Goal: Task Accomplishment & Management: Complete application form

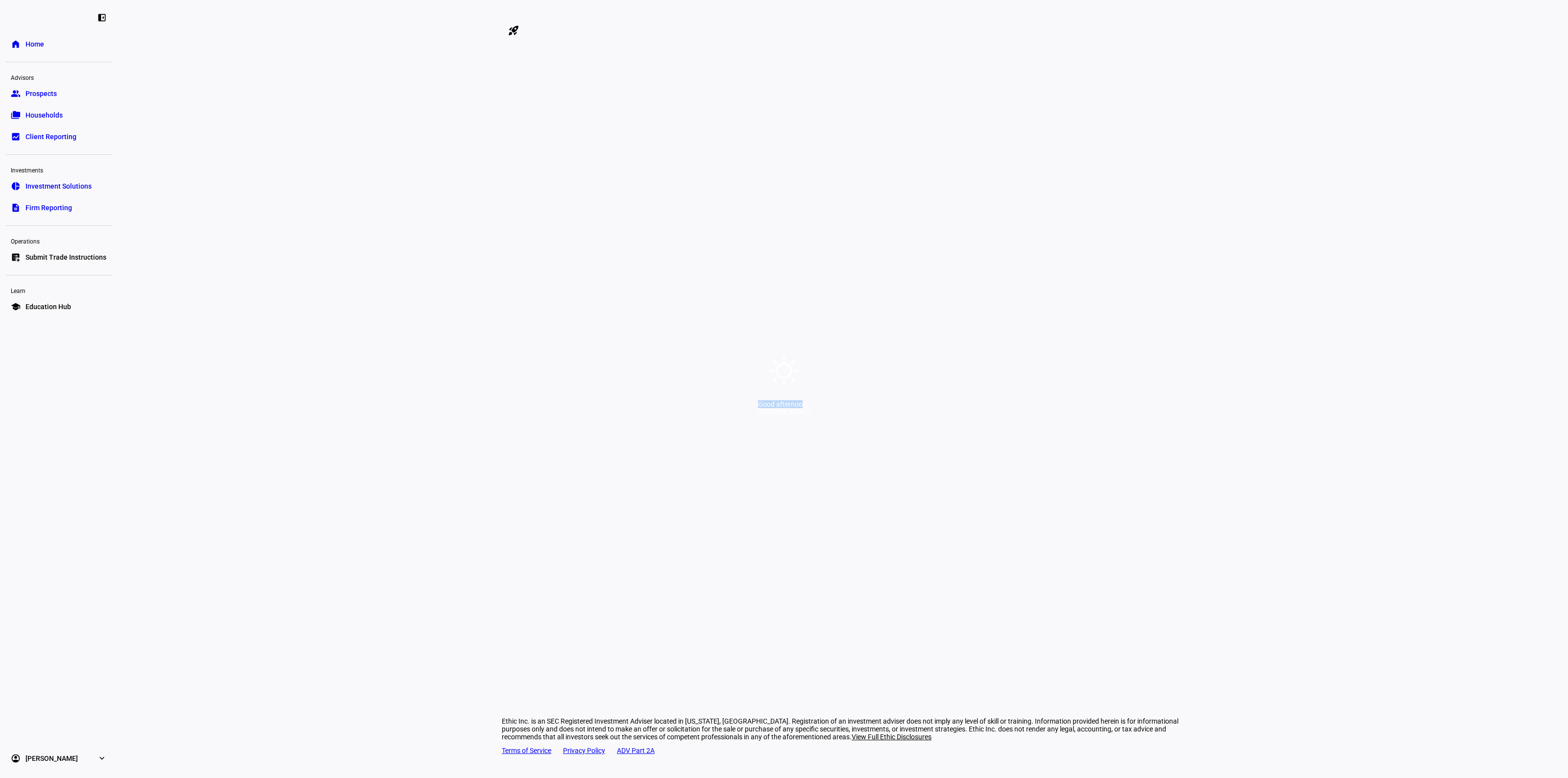
drag, startPoint x: 671, startPoint y: 410, endPoint x: 937, endPoint y: 428, distance: 266.6
click at [928, 432] on div "Good afternoon, [PERSON_NAME]" at bounding box center [784, 389] width 1568 height 778
click at [940, 428] on div "Good afternoon, [PERSON_NAME]" at bounding box center [784, 389] width 1568 height 778
drag, startPoint x: 880, startPoint y: 410, endPoint x: 758, endPoint y: 407, distance: 122.0
click at [758, 407] on div "Good afternoon, [PERSON_NAME]" at bounding box center [784, 389] width 1568 height 778
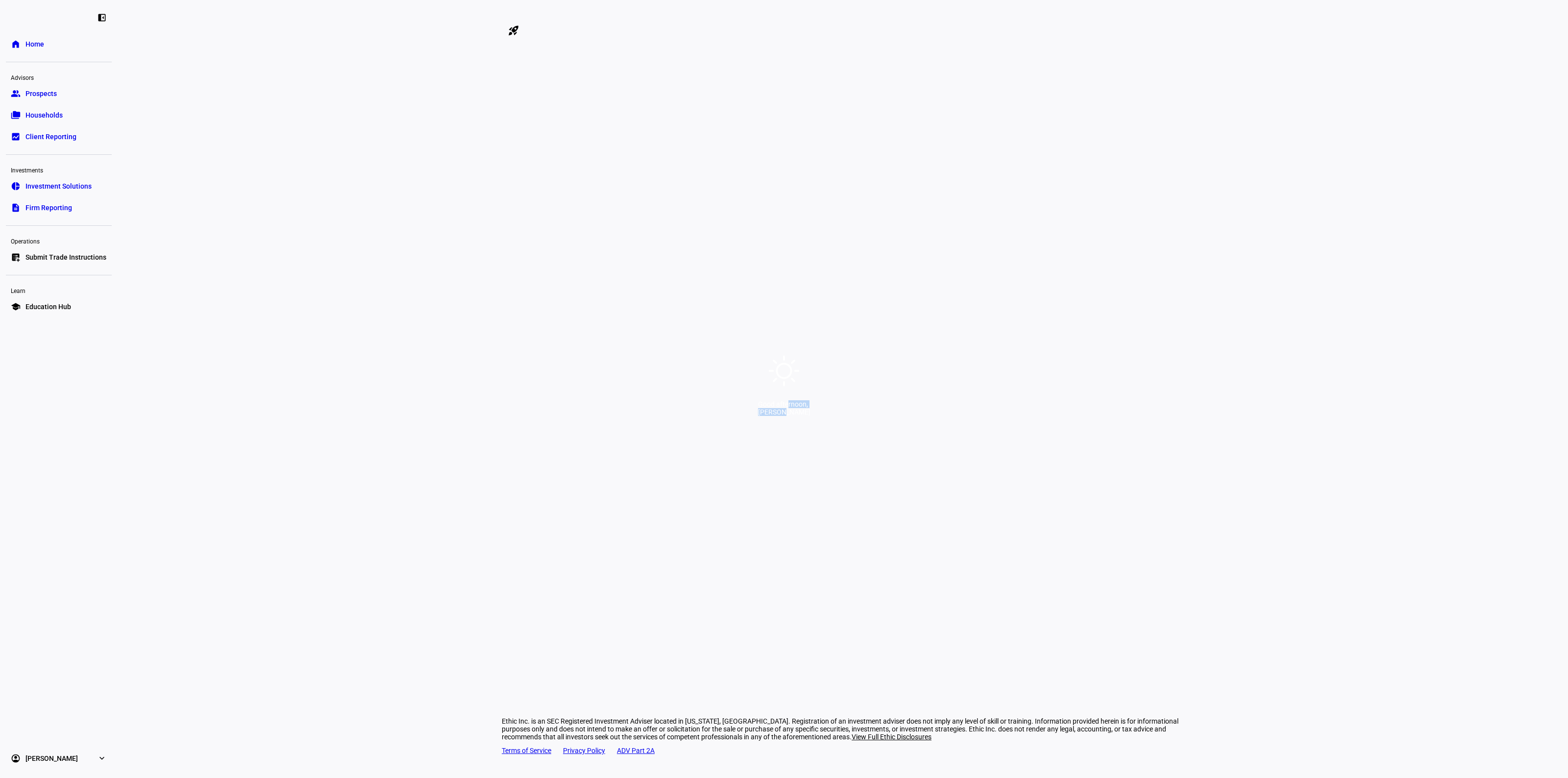
click at [758, 407] on div "Good afternoon," at bounding box center [784, 404] width 52 height 8
drag, startPoint x: 677, startPoint y: 412, endPoint x: 870, endPoint y: 415, distance: 193.0
click at [810, 415] on div "Good afternoon, [PERSON_NAME]" at bounding box center [784, 408] width 52 height 16
click at [810, 415] on div "[PERSON_NAME]" at bounding box center [784, 412] width 52 height 8
drag, startPoint x: 888, startPoint y: 412, endPoint x: 795, endPoint y: 409, distance: 93.0
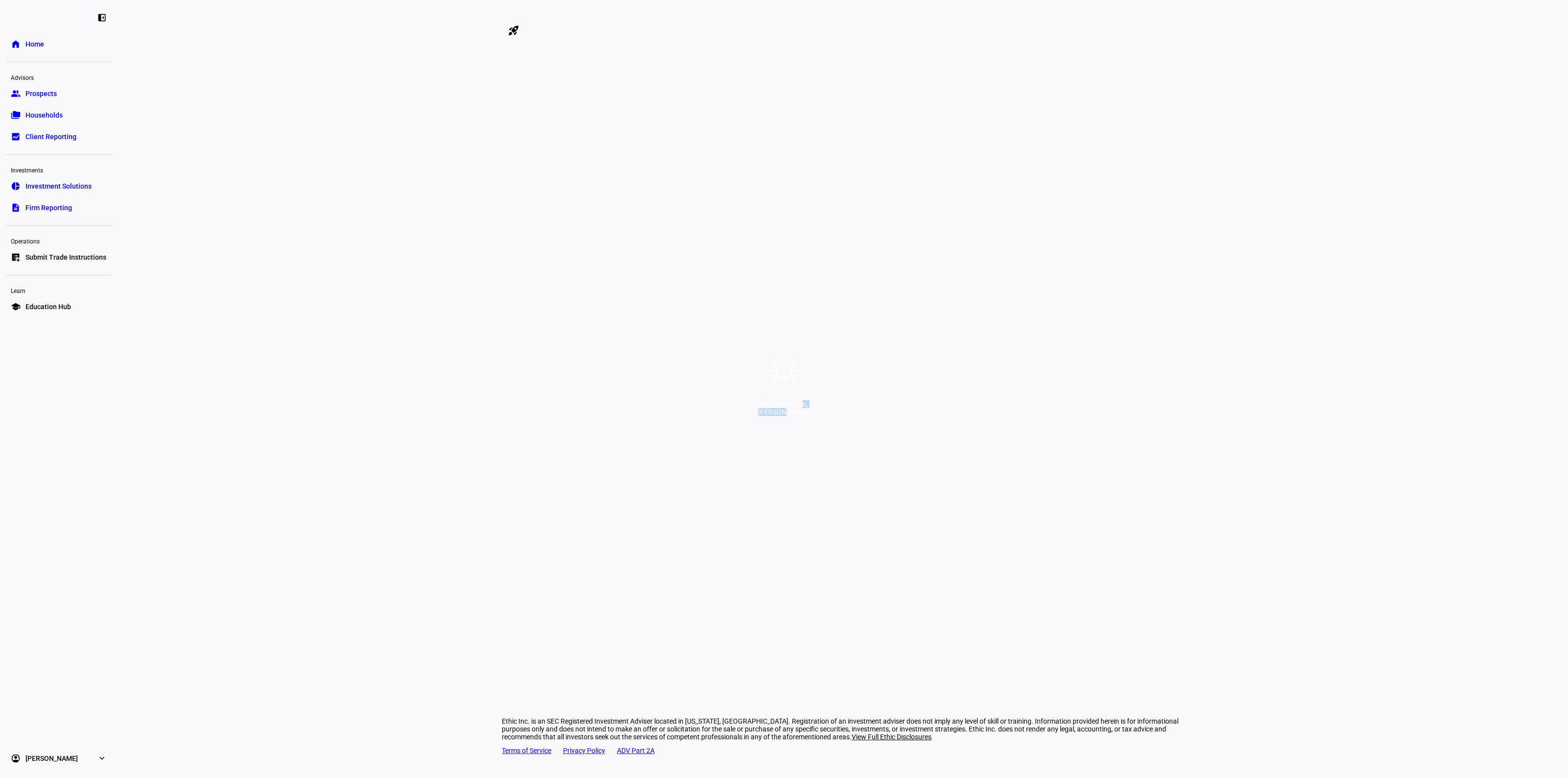
click at [795, 409] on div "Good afternoon, [PERSON_NAME]" at bounding box center [784, 408] width 52 height 16
click at [758, 407] on div "Good afternoon," at bounding box center [784, 404] width 52 height 8
drag, startPoint x: 730, startPoint y: 412, endPoint x: 942, endPoint y: 417, distance: 212.1
click at [942, 417] on div "Good afternoon, [PERSON_NAME]" at bounding box center [784, 389] width 1568 height 778
click at [898, 417] on div "Good afternoon, [PERSON_NAME]" at bounding box center [784, 389] width 1568 height 778
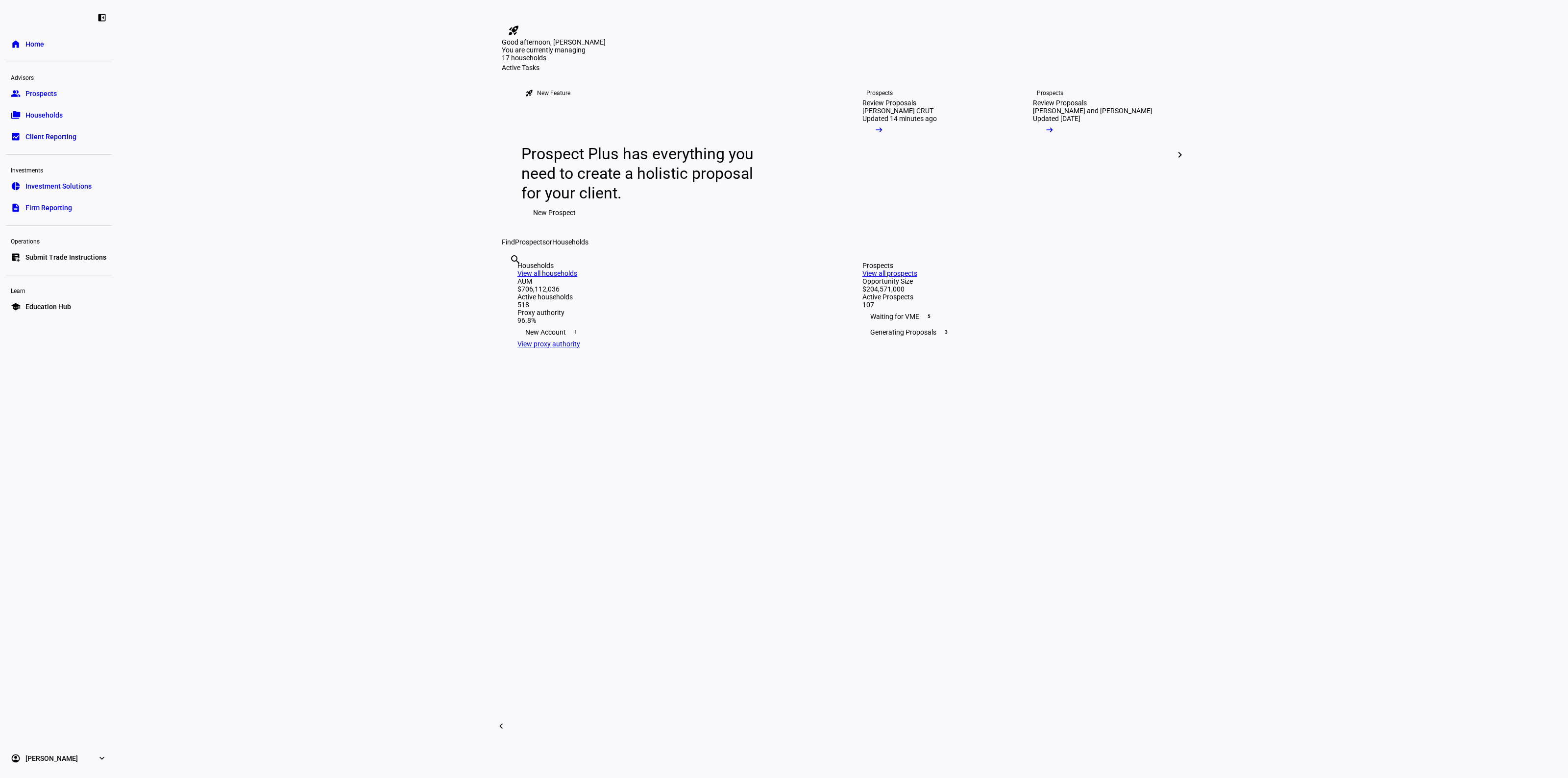
drag, startPoint x: 215, startPoint y: 237, endPoint x: 226, endPoint y: 218, distance: 22.0
click at [215, 237] on eth-layout-page-content "rocket_launch Product Updates The latest features and improvements Powered by L…" at bounding box center [842, 389] width 1451 height 778
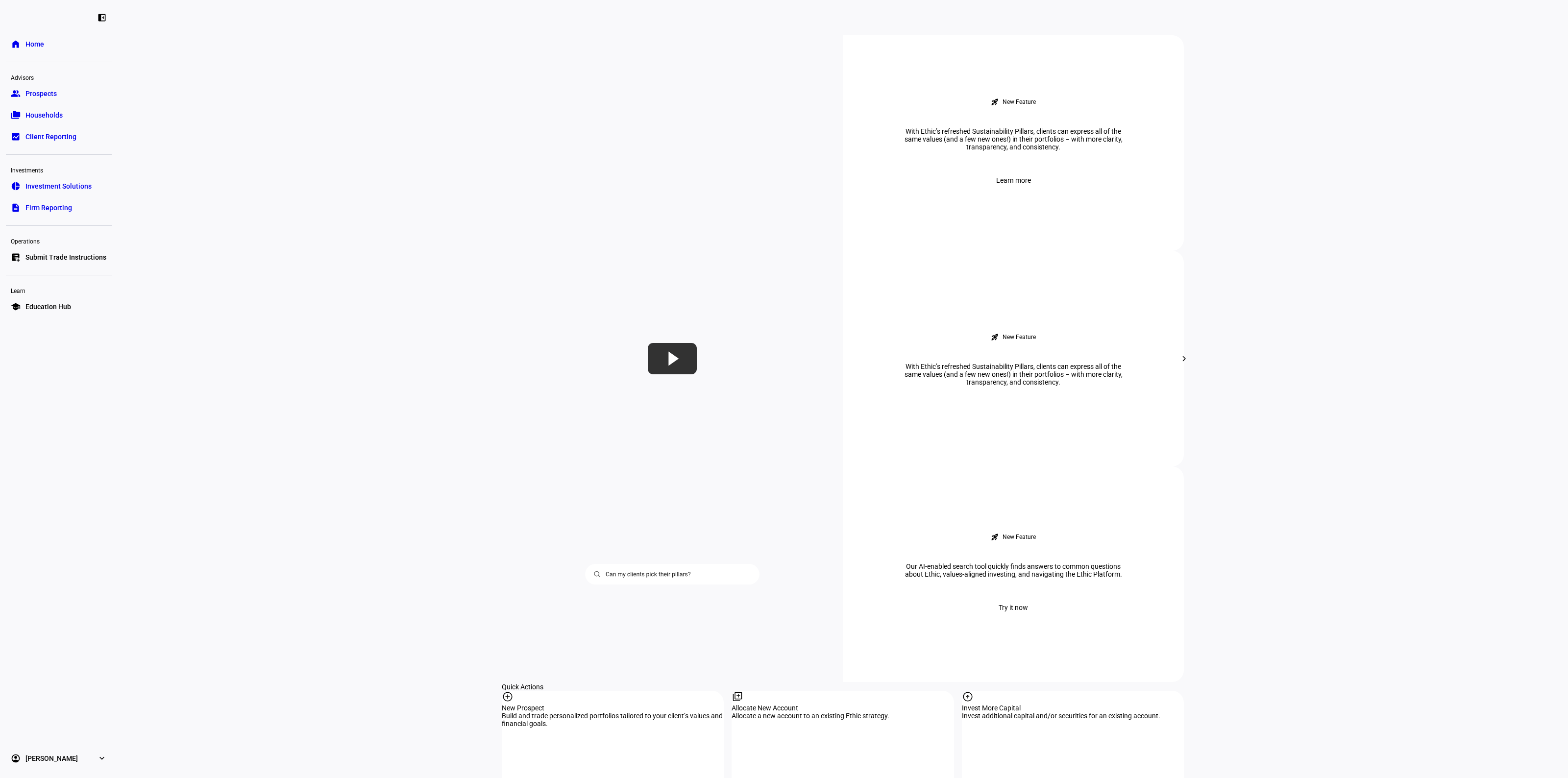
scroll to position [552, 0]
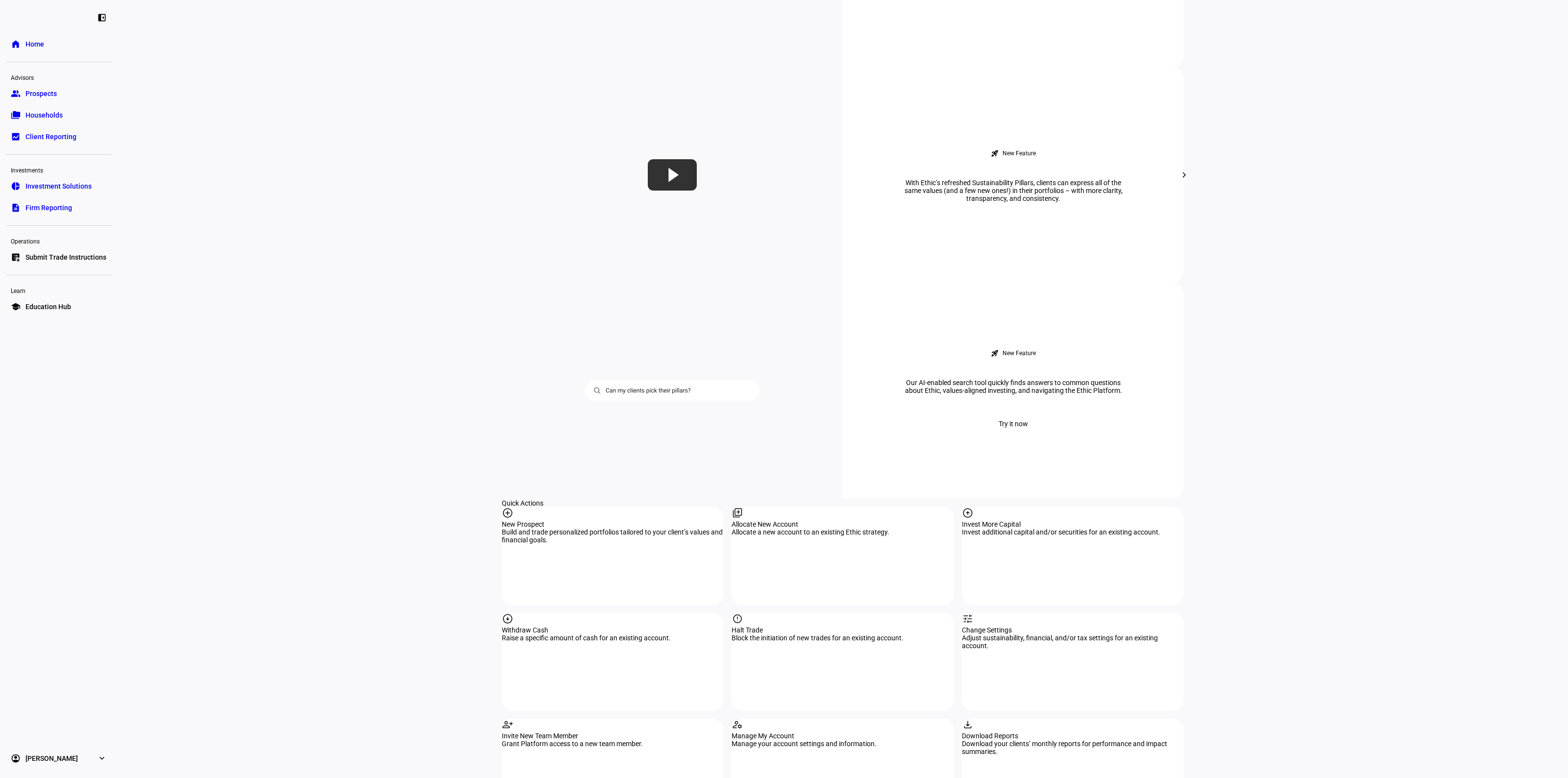
drag, startPoint x: 590, startPoint y: 556, endPoint x: 952, endPoint y: 580, distance: 362.8
click at [590, 626] on div "Withdraw Cash" at bounding box center [612, 630] width 222 height 8
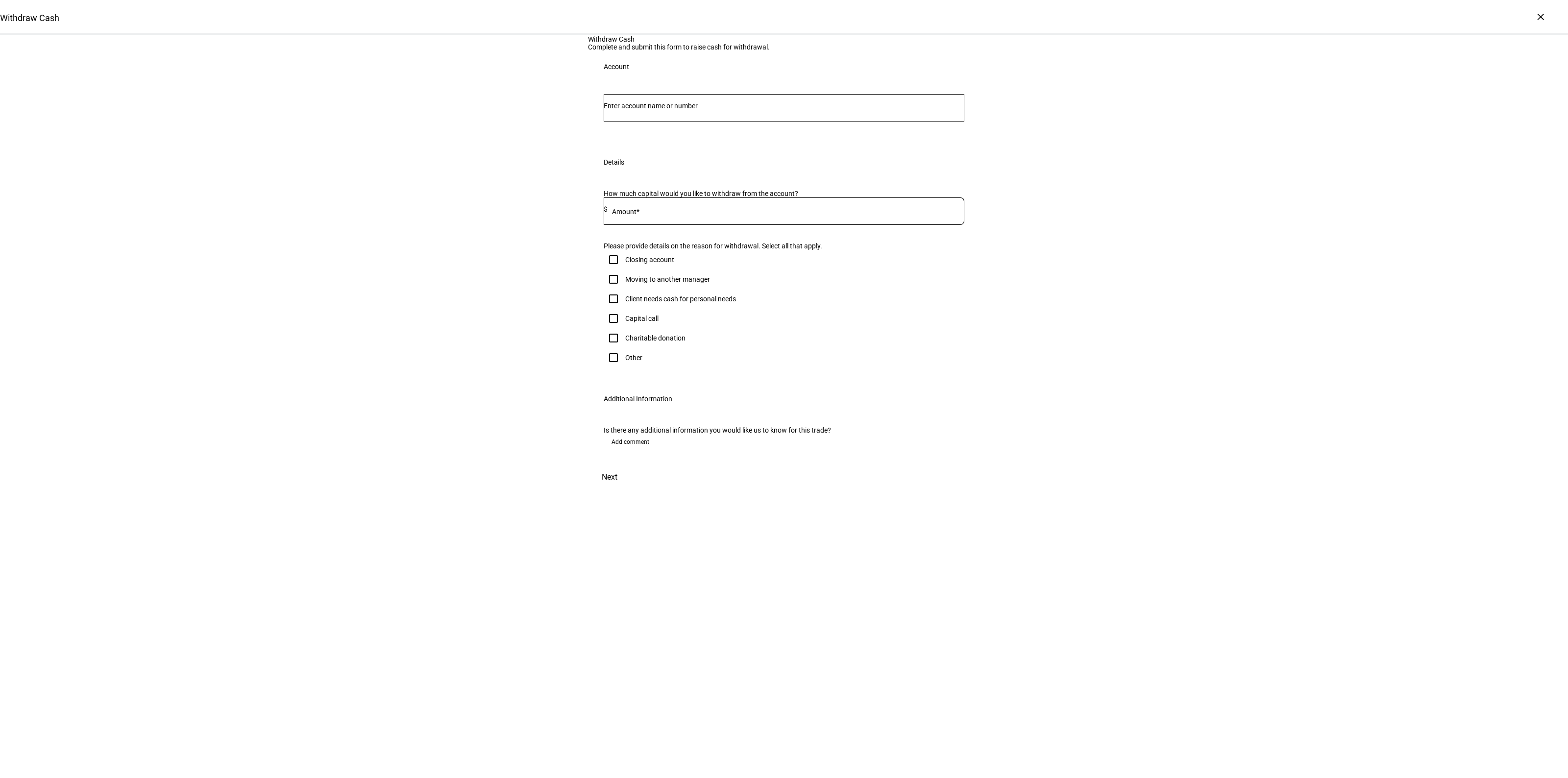
click at [640, 110] on input "Number" at bounding box center [784, 105] width 360 height 8
drag, startPoint x: 201, startPoint y: 338, endPoint x: 876, endPoint y: 300, distance: 676.1
click at [201, 338] on div "Withdraw Cash Complete and submit this form to raise cash for withdrawal. Accou…" at bounding box center [784, 262] width 1568 height 454
click at [689, 110] on input "Number" at bounding box center [784, 105] width 360 height 8
type input "[PERSON_NAME]"
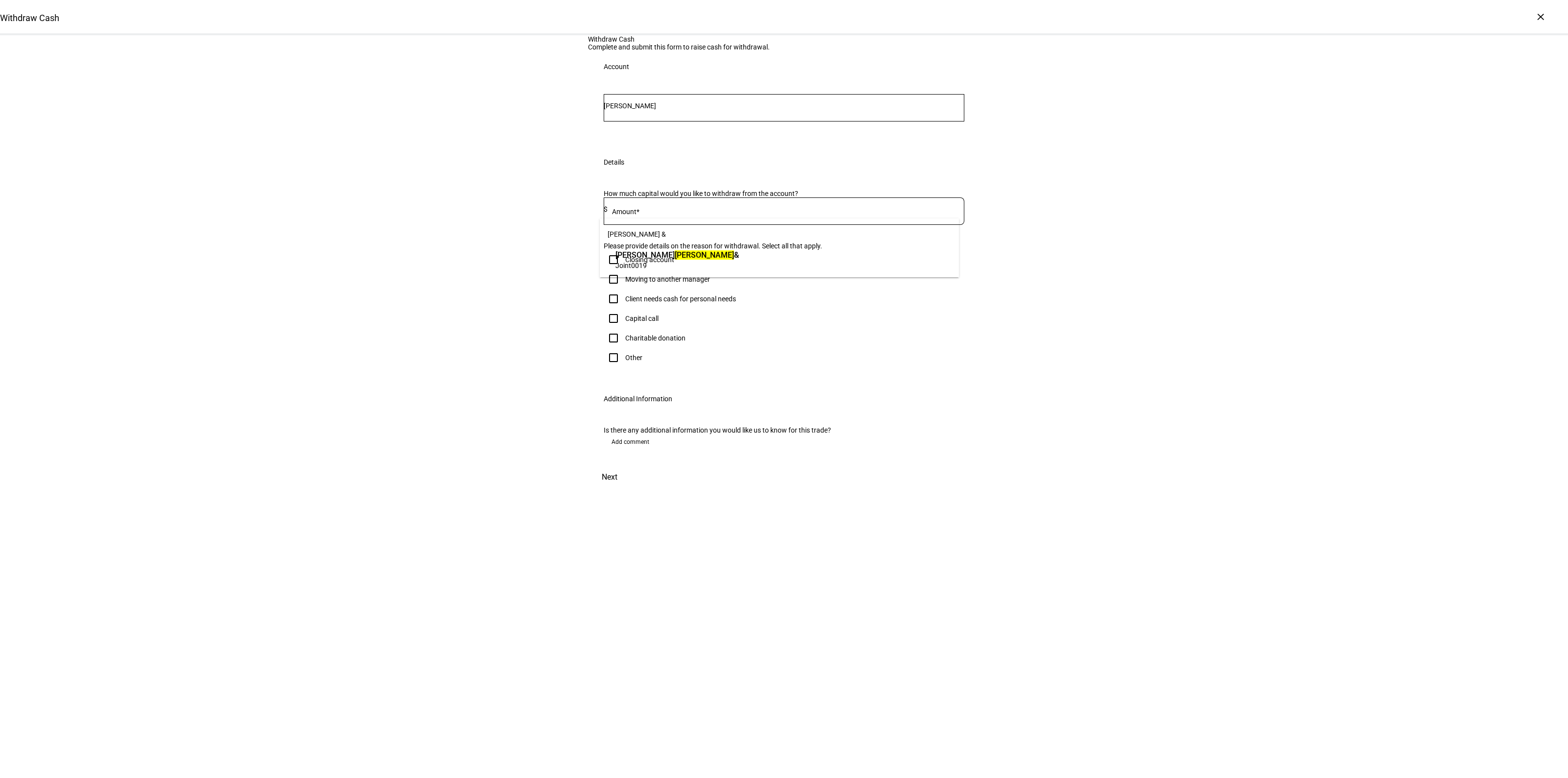
click at [677, 258] on span "[PERSON_NAME] &" at bounding box center [677, 255] width 124 height 12
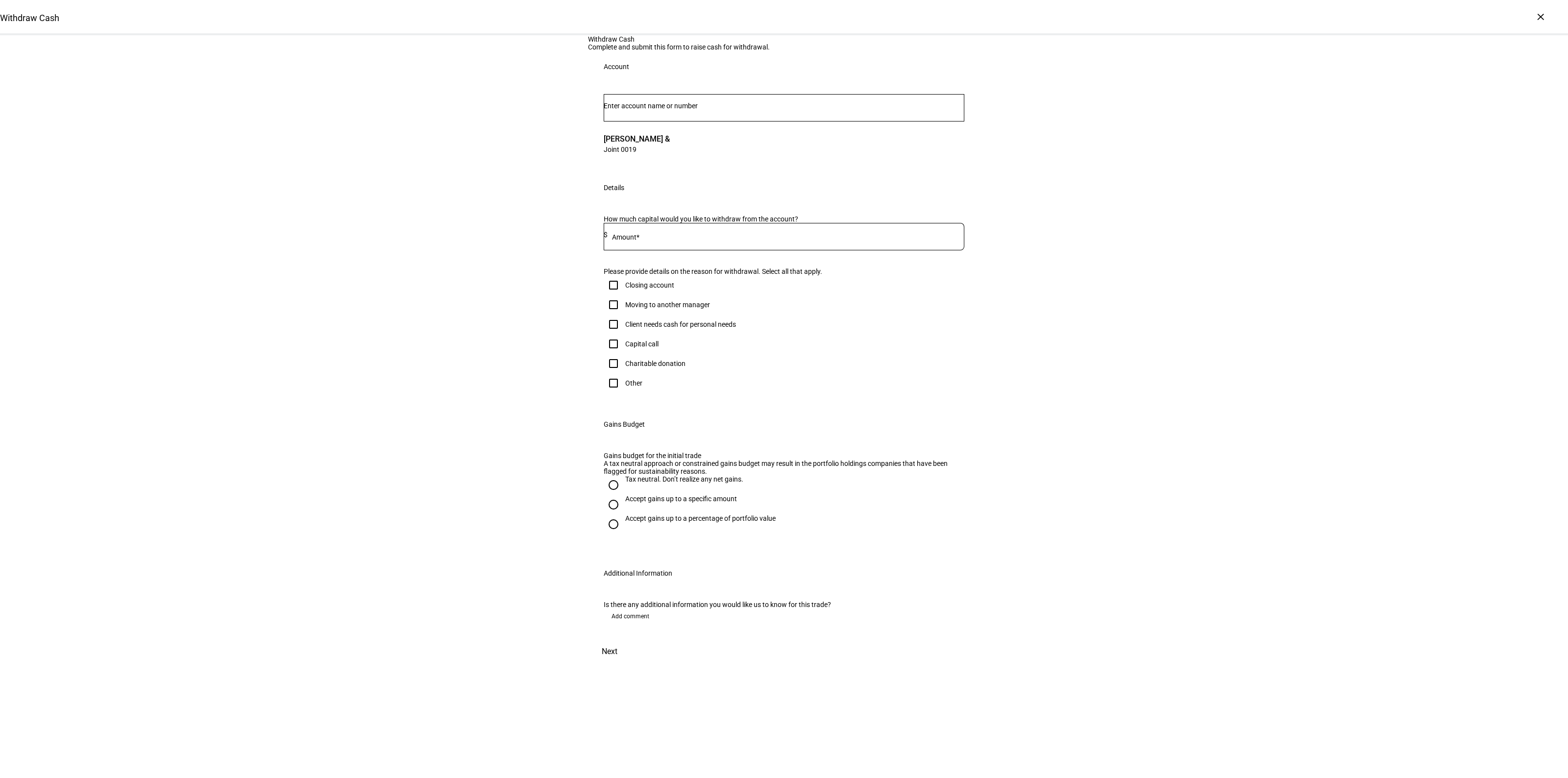
click at [652, 250] on div at bounding box center [786, 236] width 357 height 27
type input "12,000"
click at [1145, 384] on div "Withdraw Cash Complete and submit this form to raise cash for withdrawal. Accou…" at bounding box center [784, 349] width 1568 height 628
click at [673, 328] on div "Client needs cash for personal needs" at bounding box center [681, 324] width 111 height 8
click at [623, 334] on input "Client needs cash for personal needs" at bounding box center [614, 324] width 19 height 19
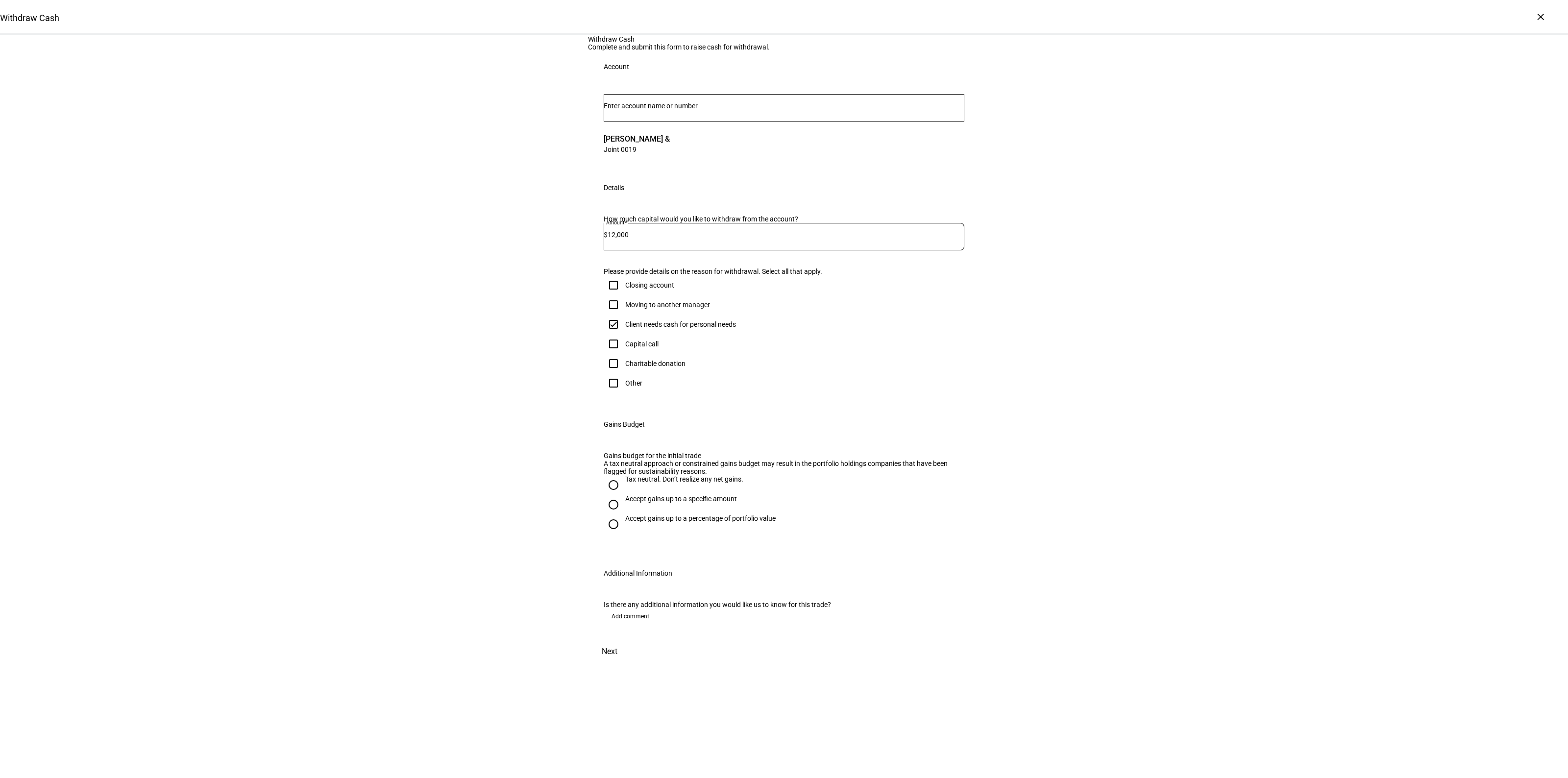
checkbox input "true"
click at [642, 483] on div "Tax neutral. Don’t realize any net gains." at bounding box center [684, 479] width 118 height 8
click at [623, 495] on input "Tax neutral. Don’t realize any net gains." at bounding box center [614, 485] width 19 height 19
radio input "true"
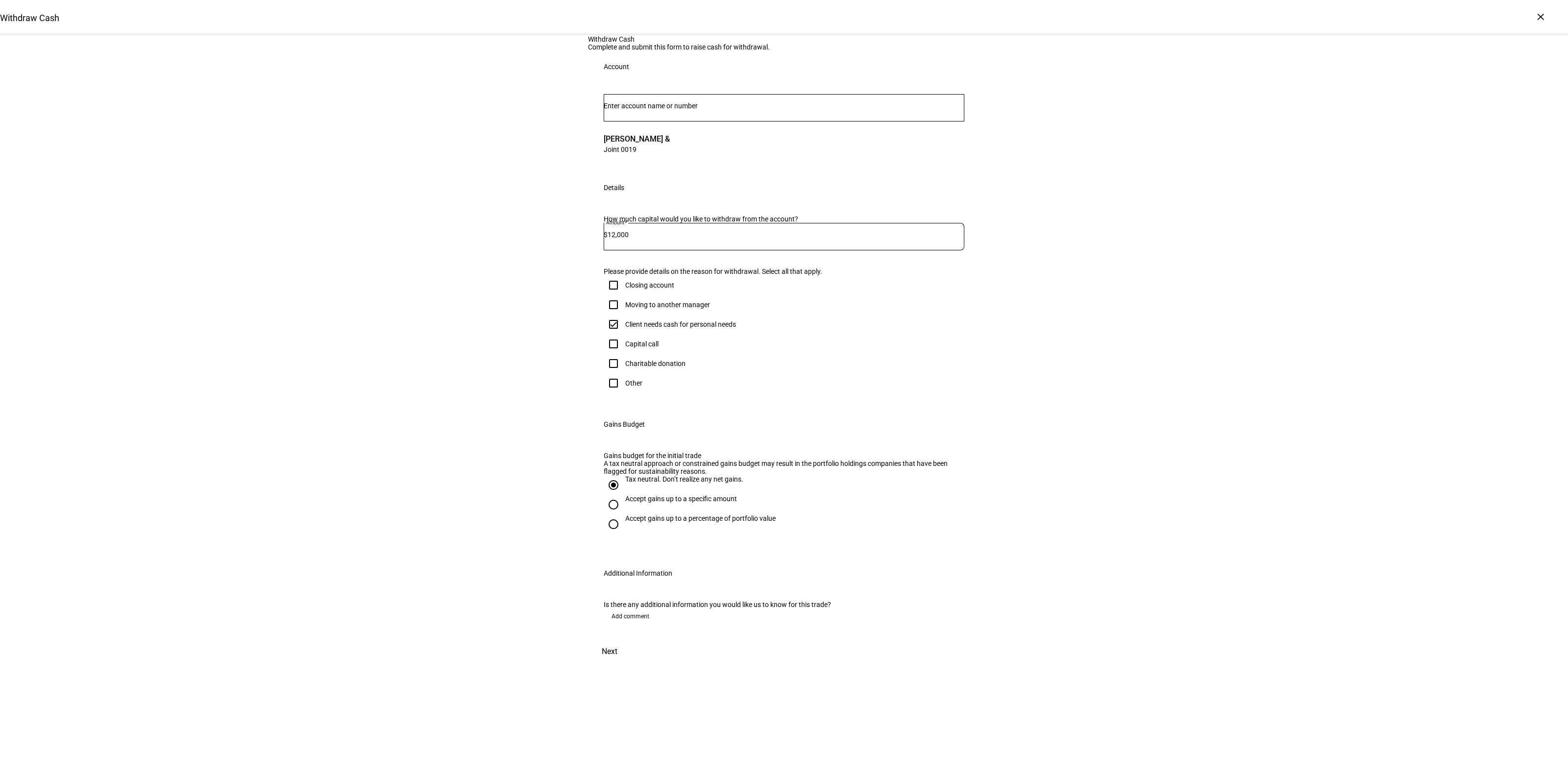
click at [631, 625] on span "Add comment" at bounding box center [631, 617] width 38 height 16
click at [662, 667] on textarea at bounding box center [784, 650] width 360 height 35
type textarea "Need to raise 12k, but need to use the losses sitting in the account and do it …"
click at [463, 498] on div "Withdraw Cash Complete and submit this form to raise cash for withdrawal. Accou…" at bounding box center [784, 379] width 1568 height 689
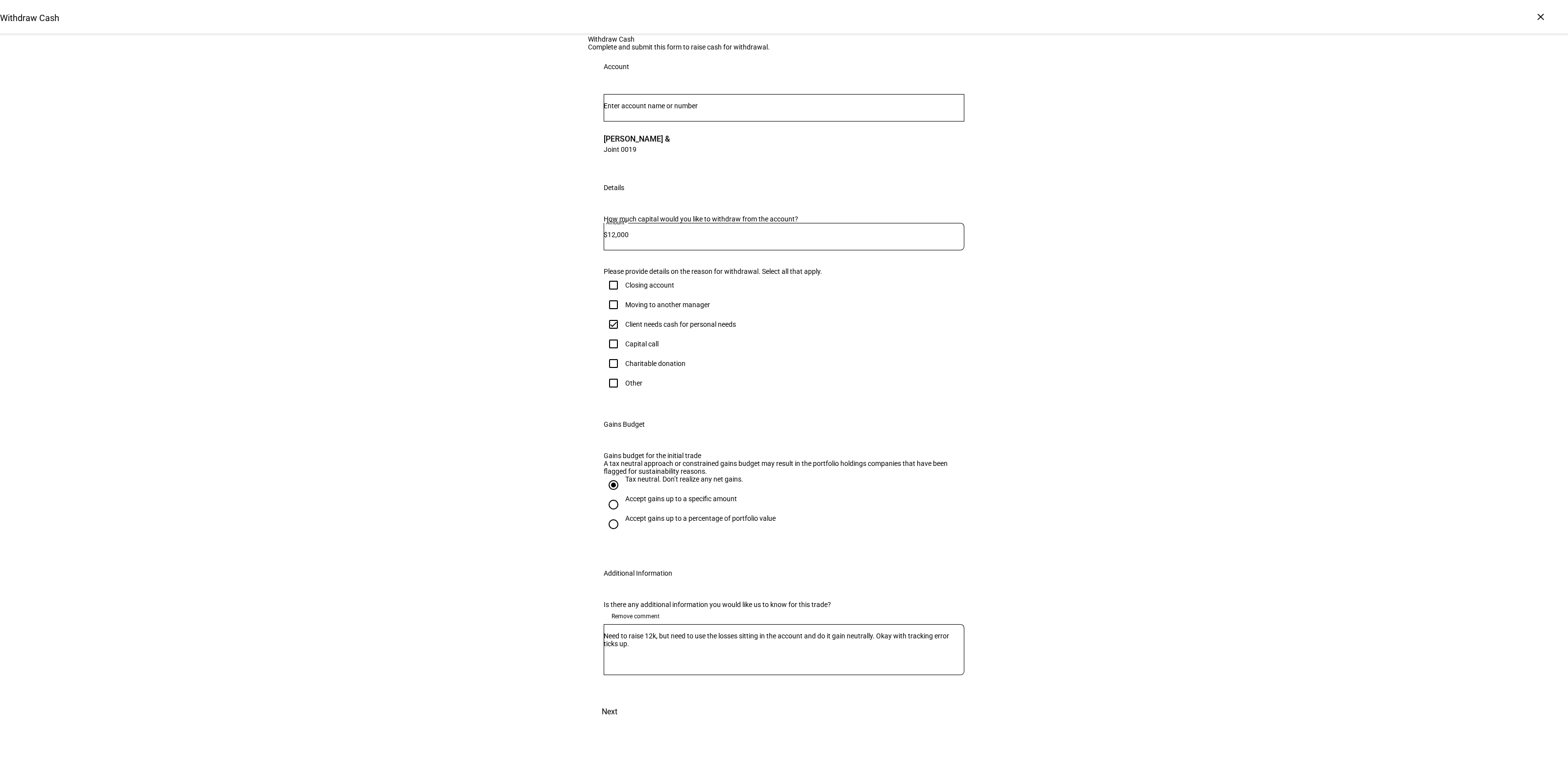
click at [617, 724] on span "Next" at bounding box center [610, 712] width 16 height 24
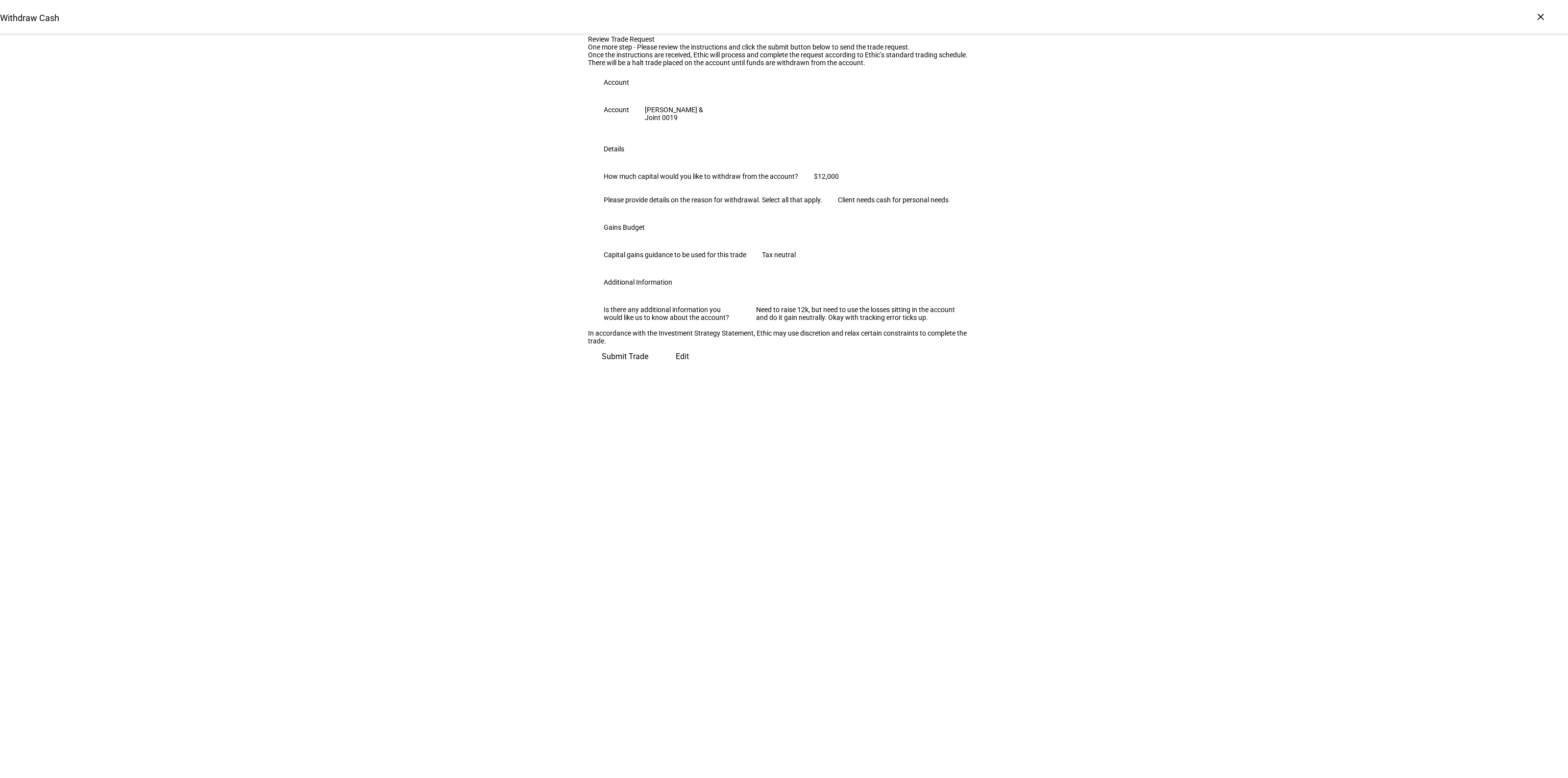
scroll to position [0, 0]
drag, startPoint x: 954, startPoint y: 621, endPoint x: 985, endPoint y: 612, distance: 32.3
click at [648, 365] on span "Submit Trade" at bounding box center [625, 352] width 46 height 24
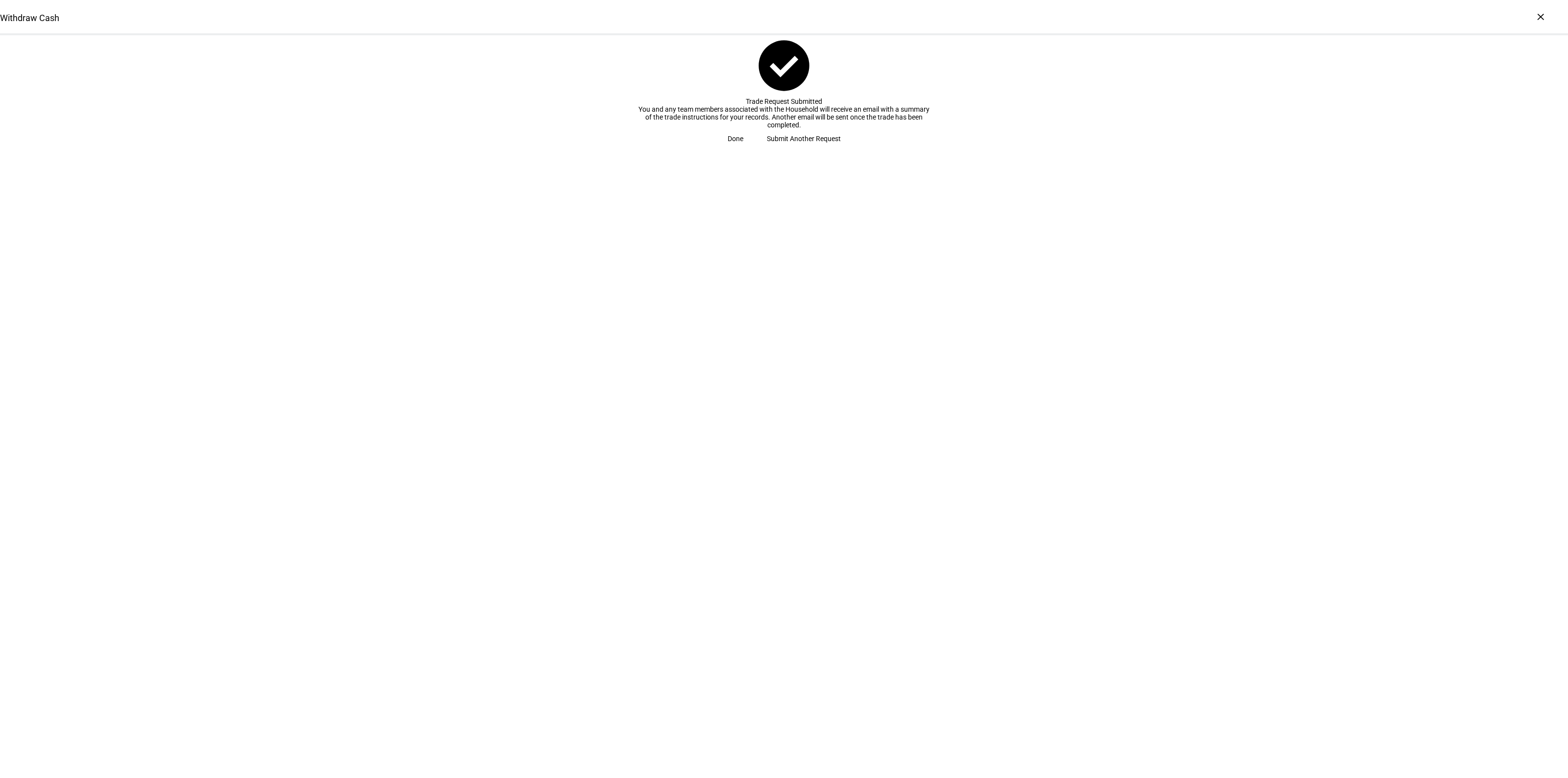
click at [782, 149] on span "Submit Another Request" at bounding box center [804, 139] width 74 height 19
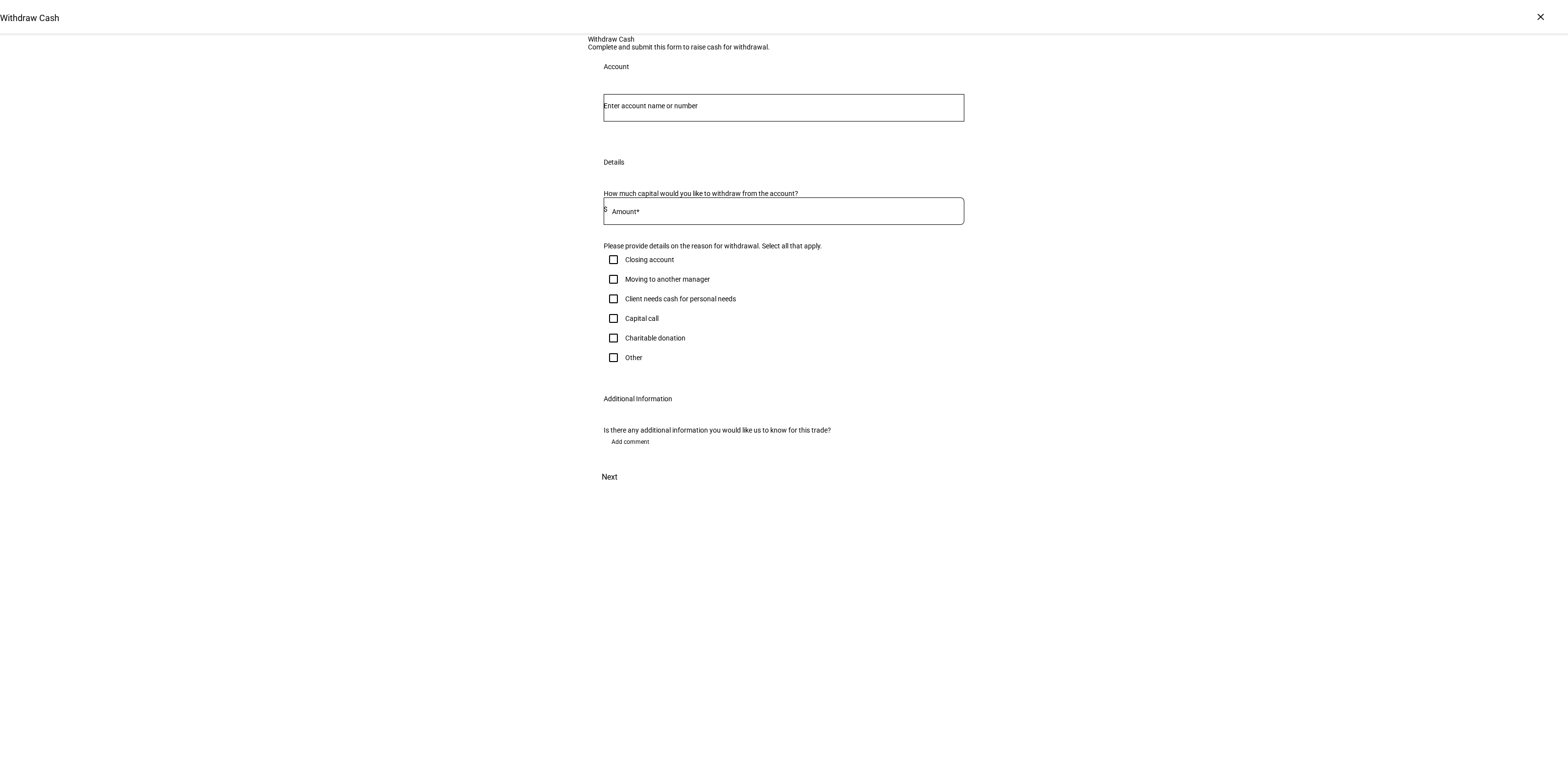
click at [631, 110] on input "Number" at bounding box center [784, 105] width 360 height 8
type input "[PERSON_NAME]"
drag, startPoint x: 657, startPoint y: 315, endPoint x: 393, endPoint y: 359, distance: 267.6
click at [657, 315] on span "Joint 2633" at bounding box center [665, 316] width 99 height 9
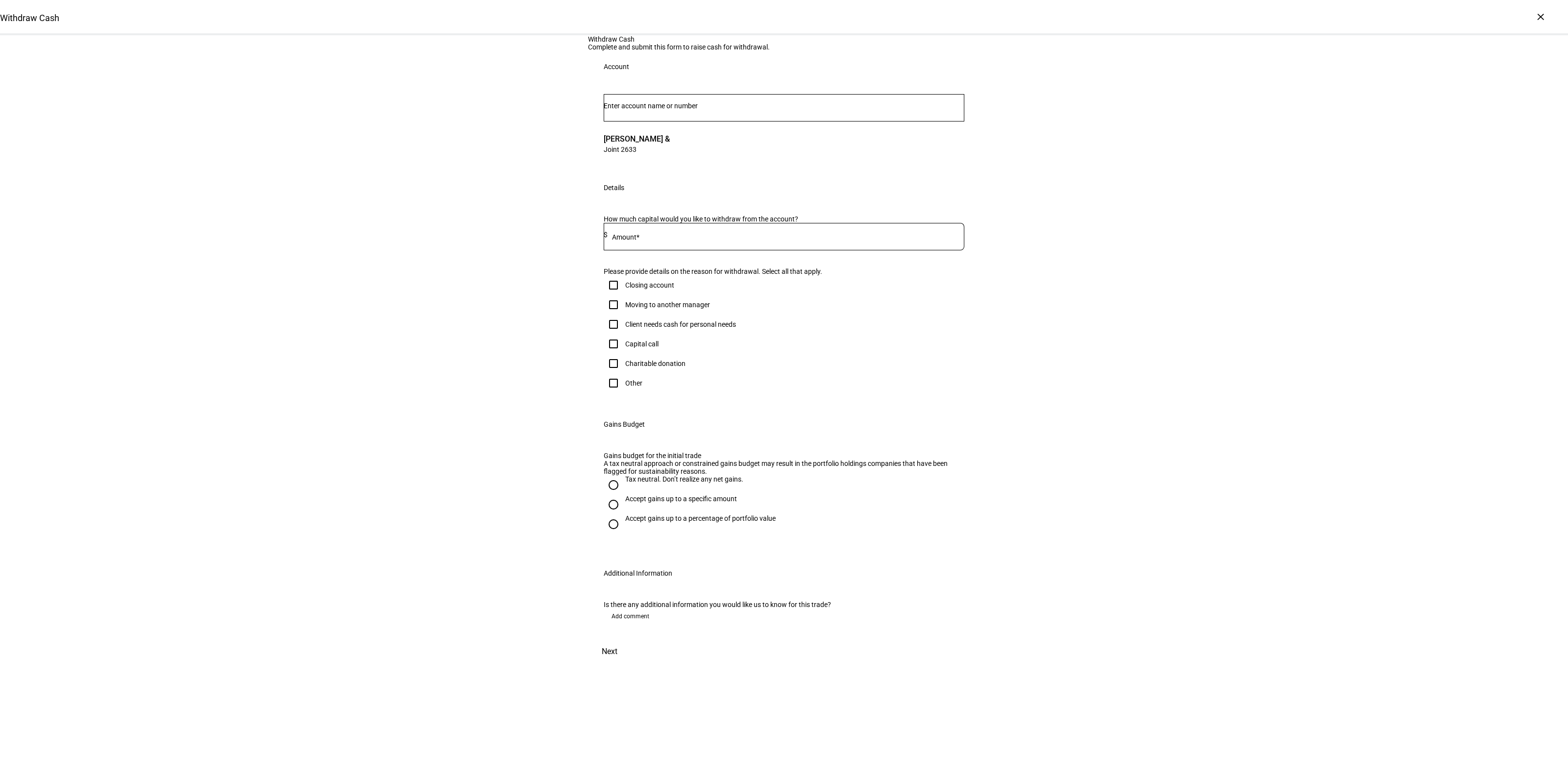
click at [483, 354] on div "Withdraw Cash Complete and submit this form to raise cash for withdrawal. Accou…" at bounding box center [784, 349] width 1568 height 628
click at [718, 239] on input at bounding box center [786, 234] width 357 height 8
type input "160,000"
drag, startPoint x: 648, startPoint y: 447, endPoint x: 547, endPoint y: 499, distance: 113.6
click at [648, 328] on div "Client needs cash for personal needs" at bounding box center [681, 324] width 111 height 8
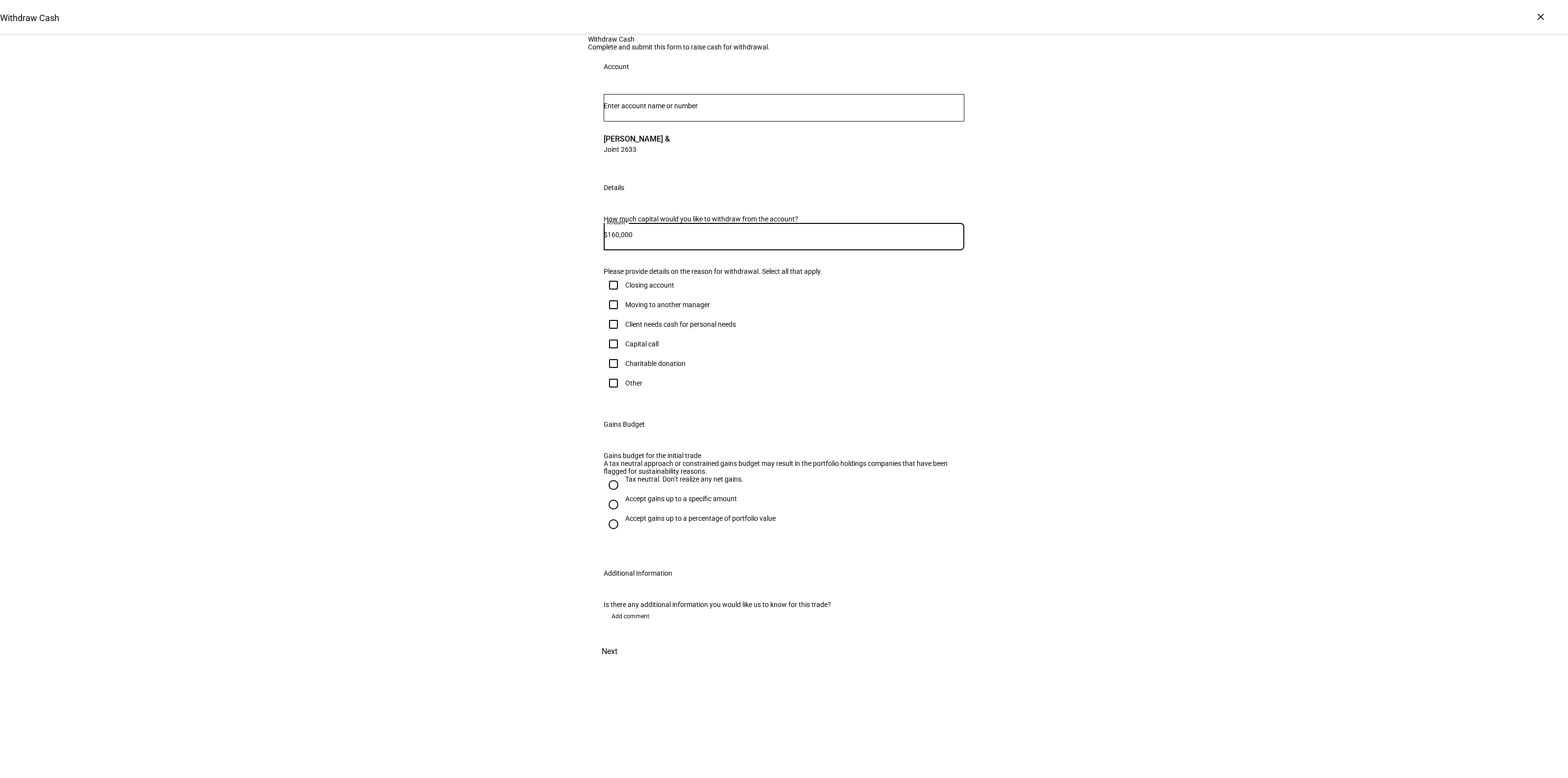
click at [623, 334] on input "Client needs cash for personal needs" at bounding box center [614, 324] width 19 height 19
checkbox input "true"
click at [449, 549] on div "Withdraw Cash Complete and submit this form to raise cash for withdrawal. Accou…" at bounding box center [784, 349] width 1568 height 628
click at [645, 503] on div "Accept gains up to a specific amount" at bounding box center [681, 499] width 112 height 8
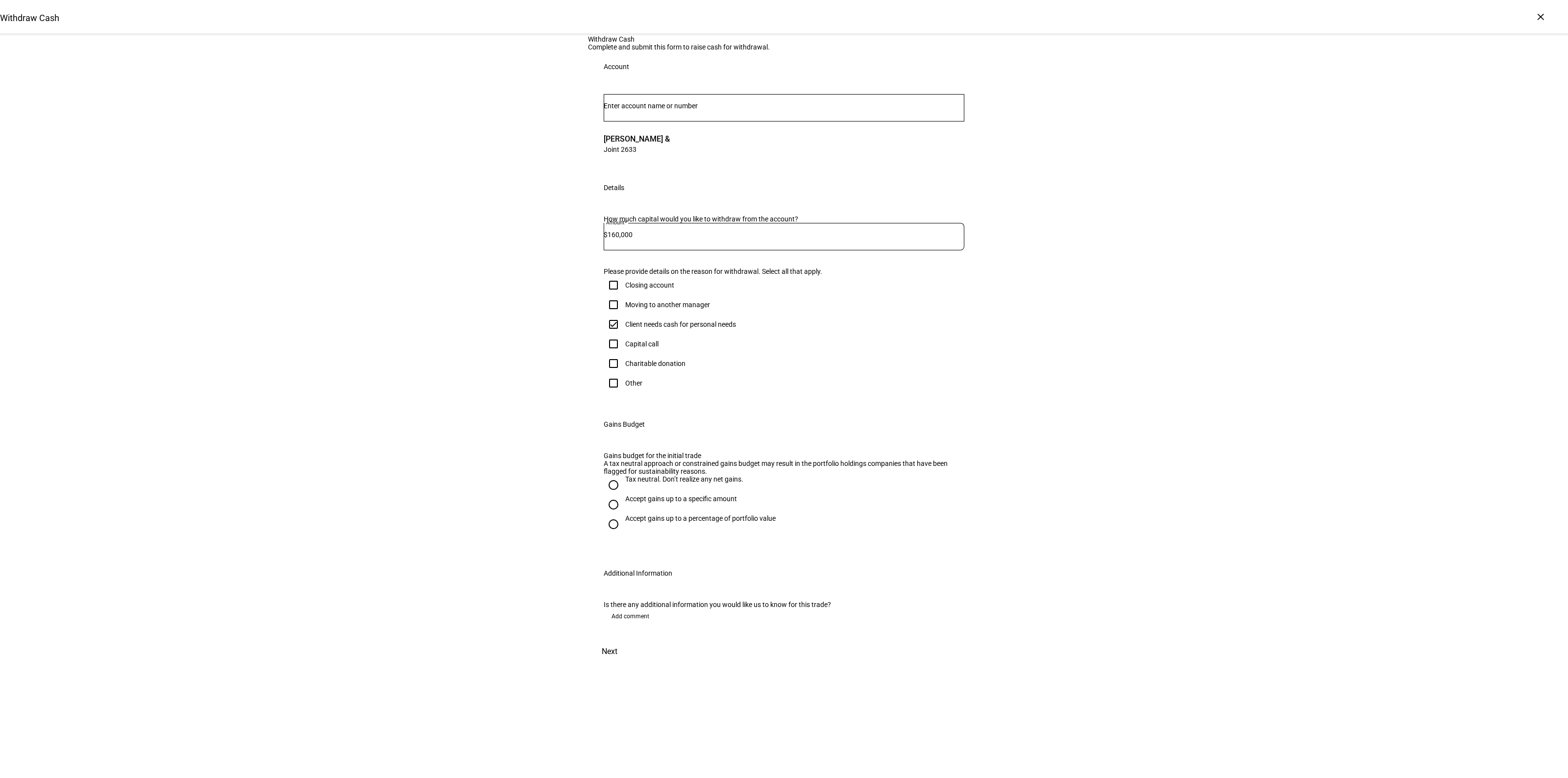
click at [623, 514] on input "Accept gains up to a specific amount" at bounding box center [614, 505] width 19 height 19
radio input "true"
click at [632, 569] on div "Max gains budget* $" at bounding box center [649, 555] width 92 height 27
drag, startPoint x: 677, startPoint y: 648, endPoint x: 695, endPoint y: 654, distance: 19.0
click at [674, 558] on input at bounding box center [651, 553] width 88 height 8
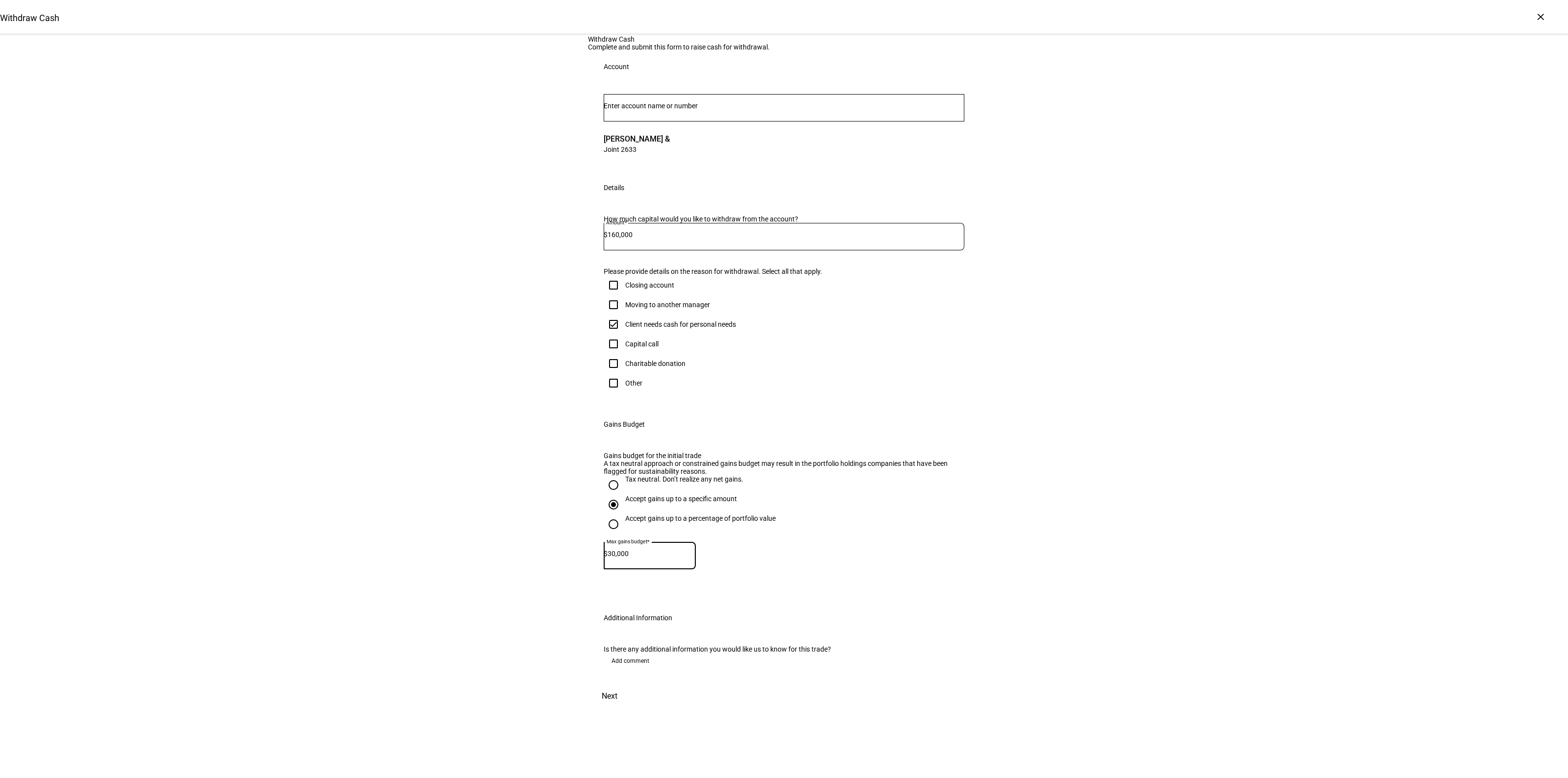
type input "30,000"
click at [1099, 589] on div "Withdraw Cash Complete and submit this form to raise cash for withdrawal. Accou…" at bounding box center [784, 371] width 1568 height 673
click at [617, 708] on span "Next" at bounding box center [610, 696] width 16 height 24
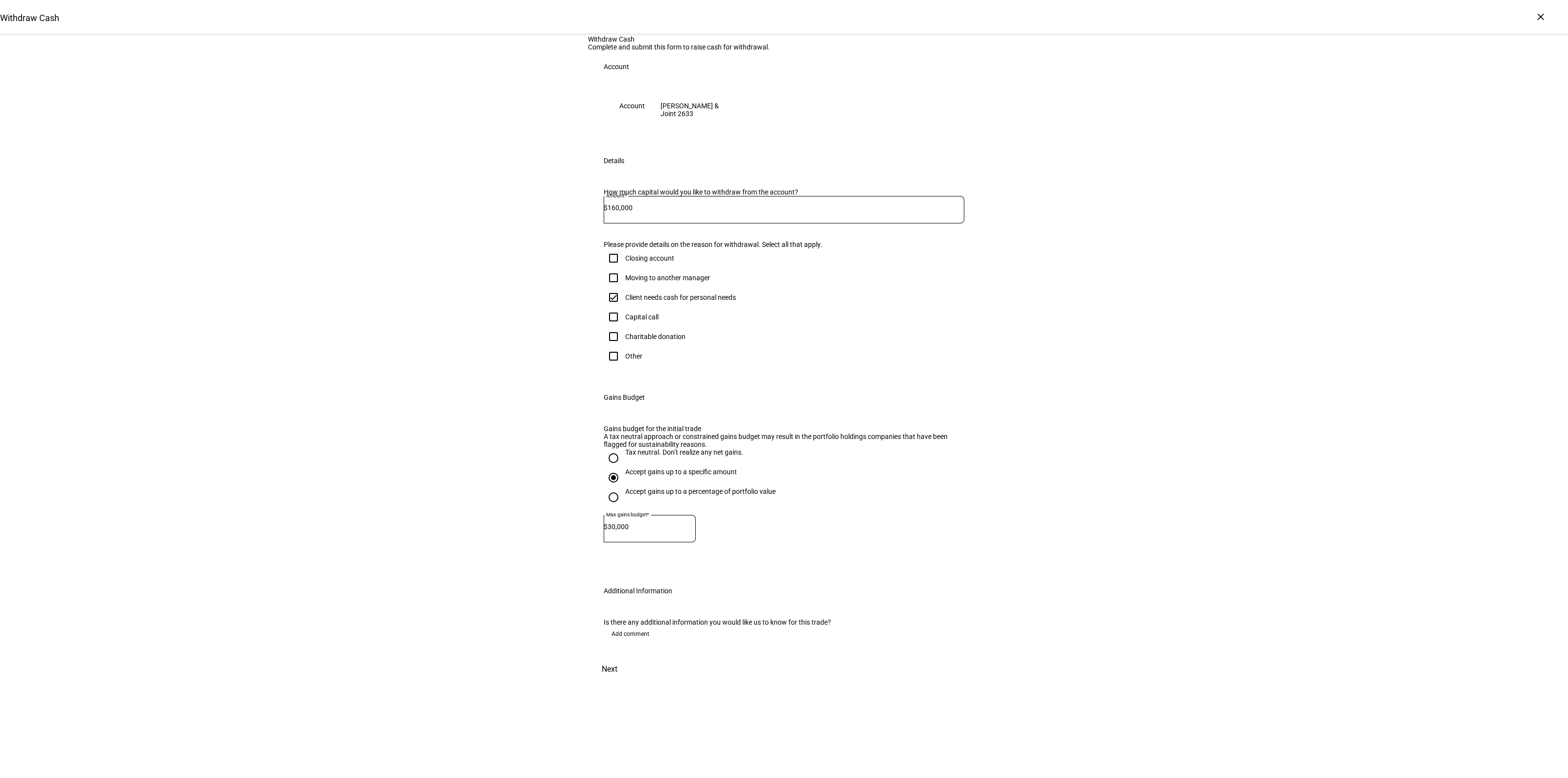
scroll to position [0, 0]
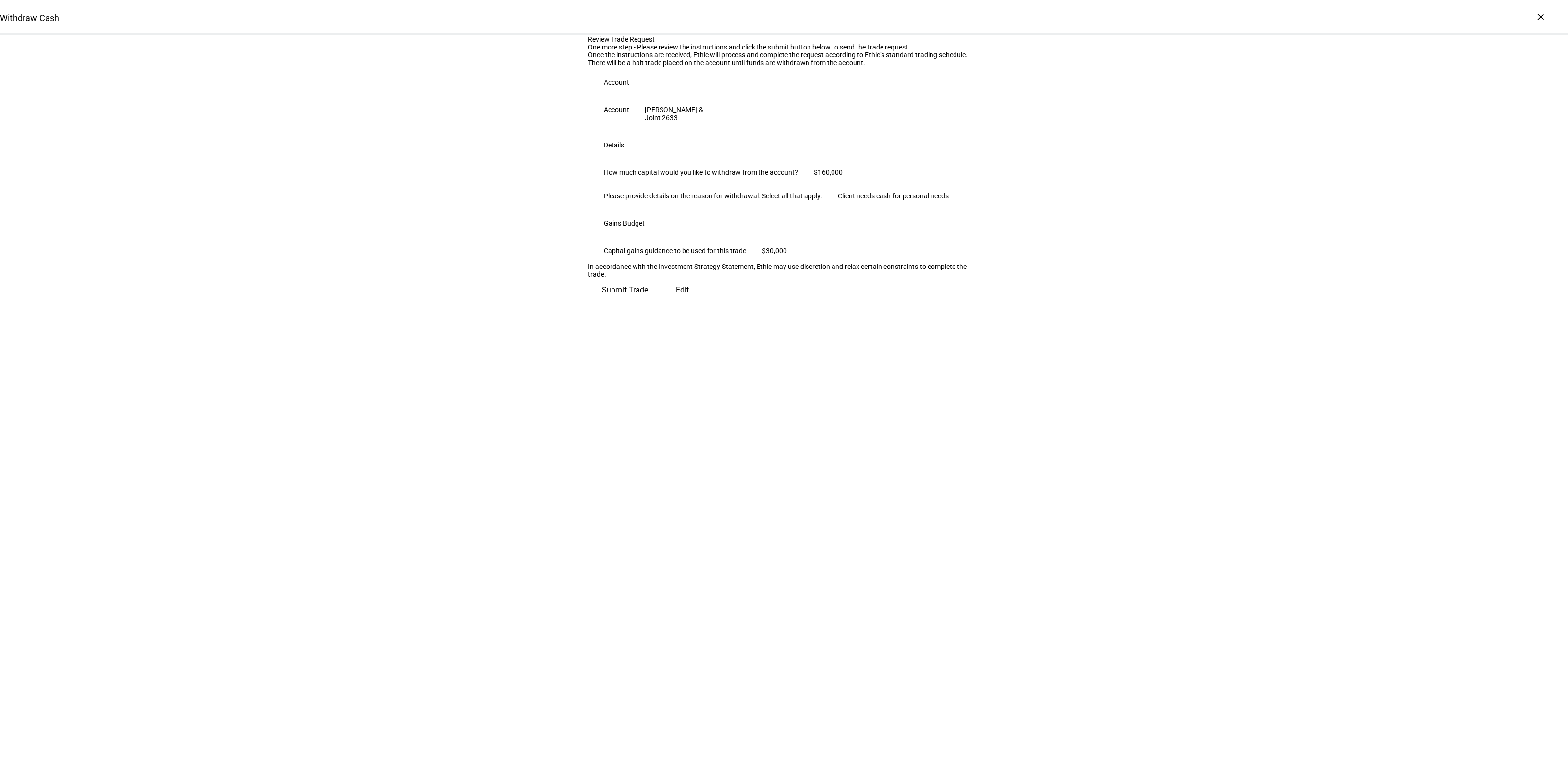
click at [648, 302] on span "Submit Trade" at bounding box center [625, 290] width 46 height 24
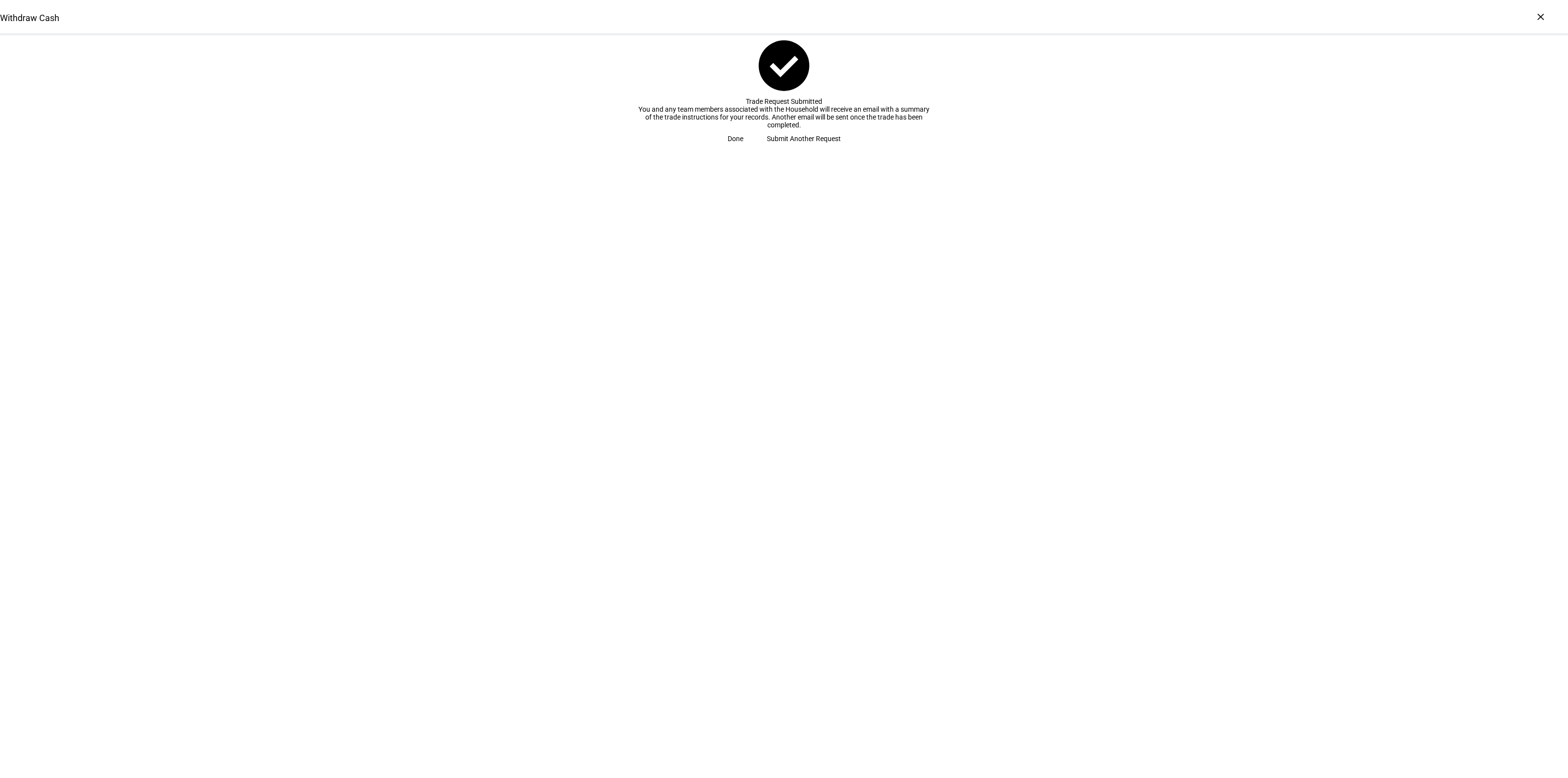
click at [743, 149] on span "Done" at bounding box center [735, 139] width 16 height 19
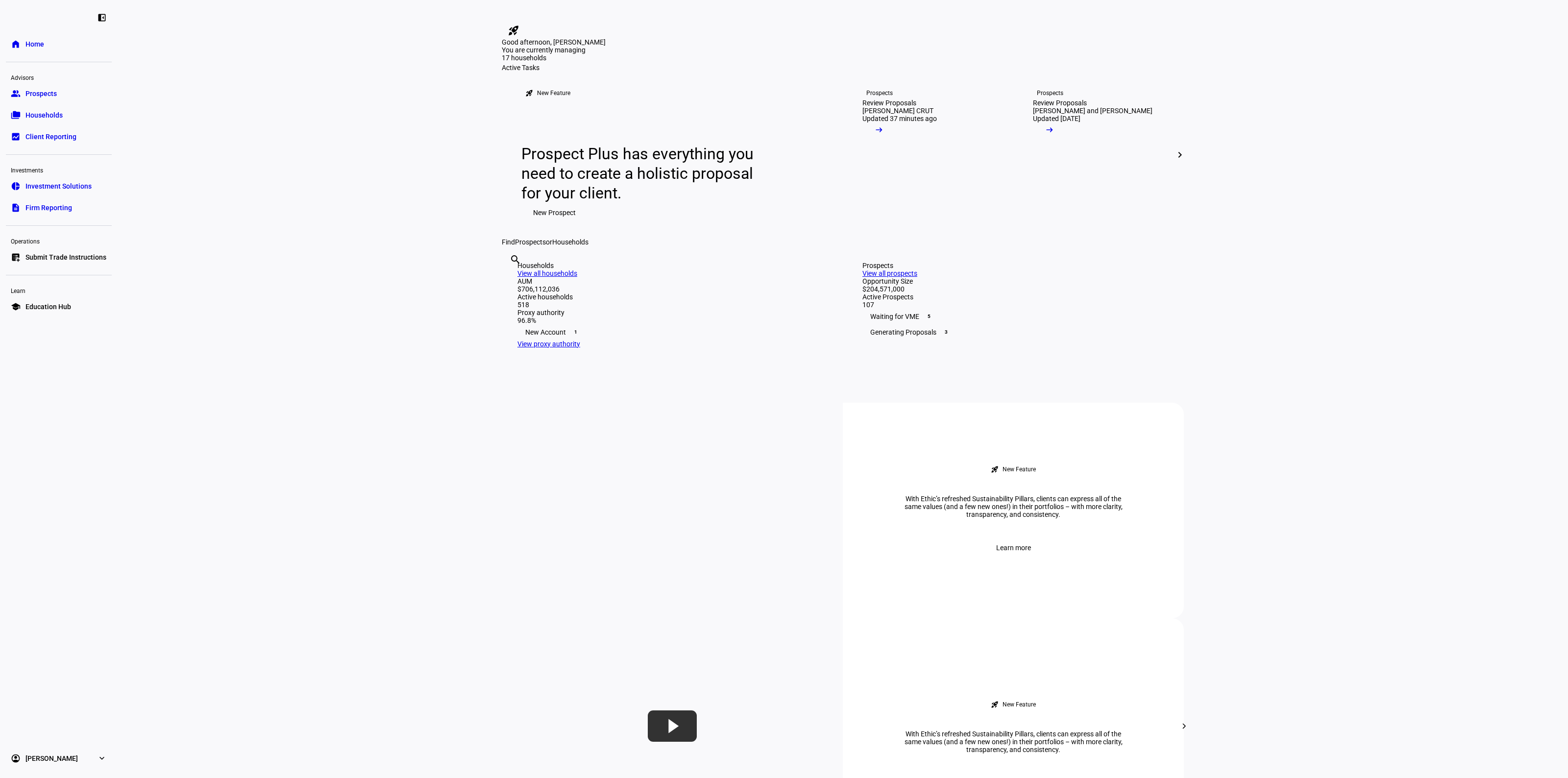
click at [1390, 408] on eth-layout-page-content "rocket_launch Product Updates The latest features and improvements Powered by L…" at bounding box center [842, 389] width 1451 height 778
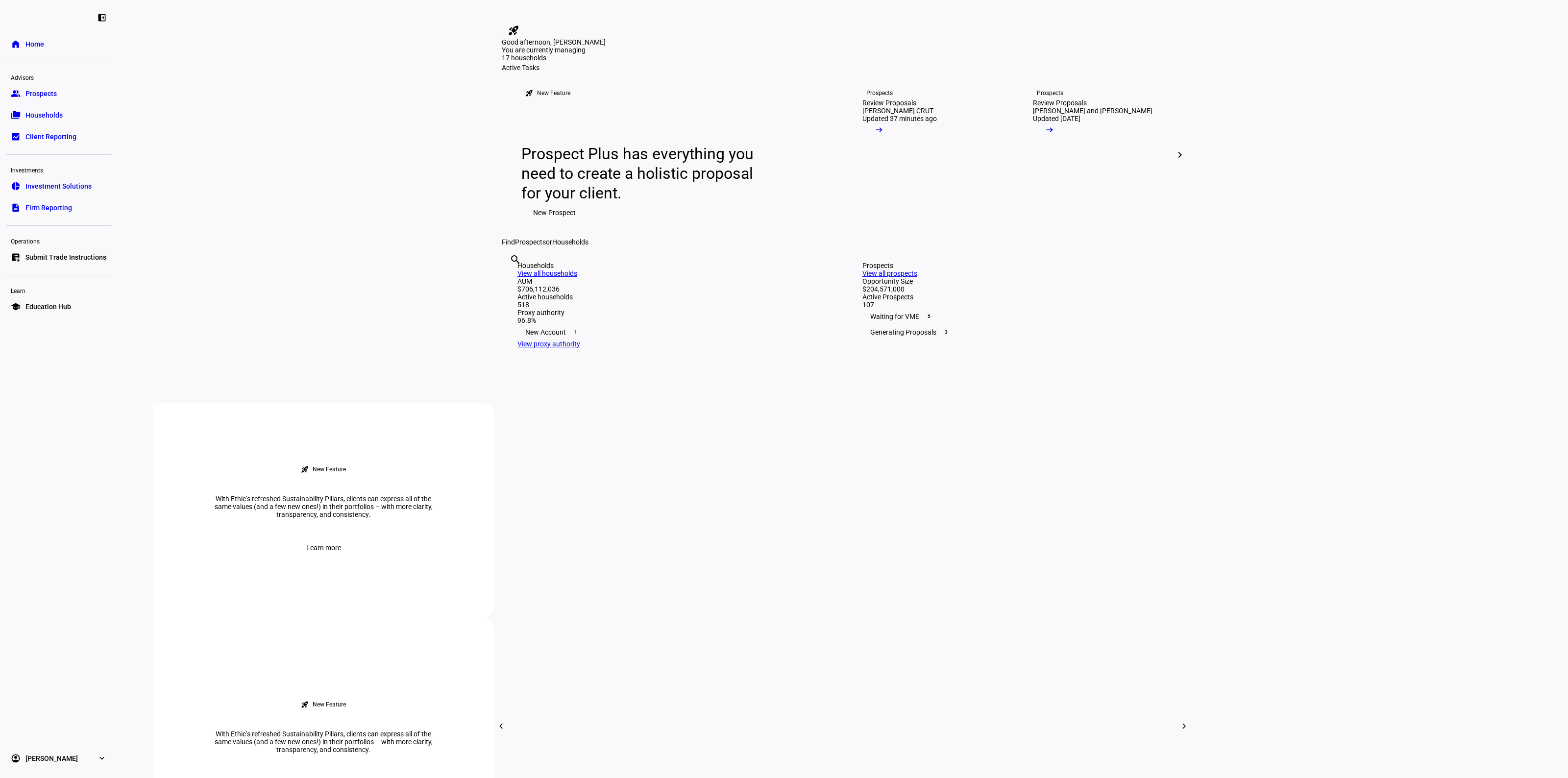
click at [1336, 317] on eth-layout-page-content "rocket_launch Product Updates The latest features and improvements Powered by L…" at bounding box center [842, 389] width 1451 height 778
